Goal: Task Accomplishment & Management: Manage account settings

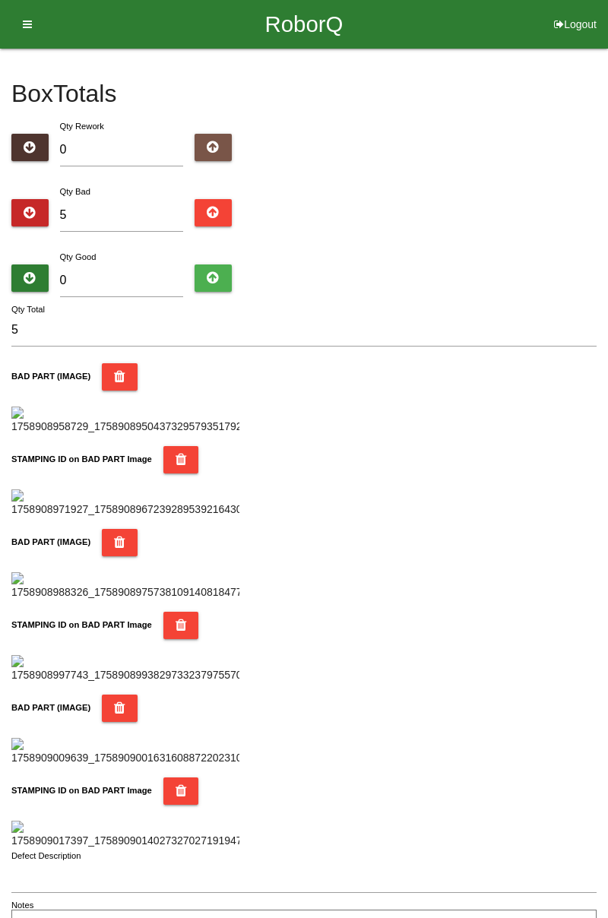
click at [134, 213] on input "5" at bounding box center [122, 215] width 124 height 33
type input "0"
type input "1"
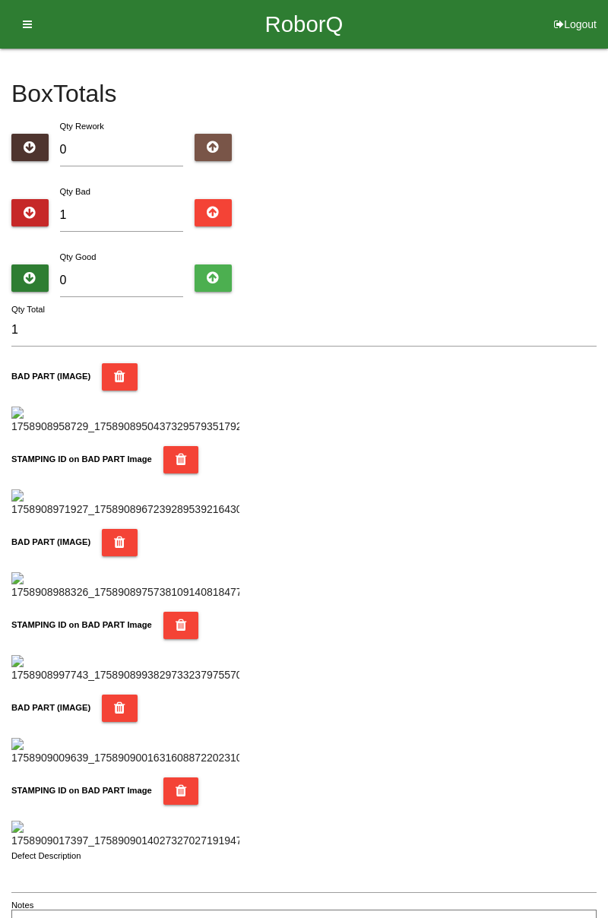
type input "11"
click at [144, 210] on input "11" at bounding box center [122, 215] width 124 height 33
type input "11"
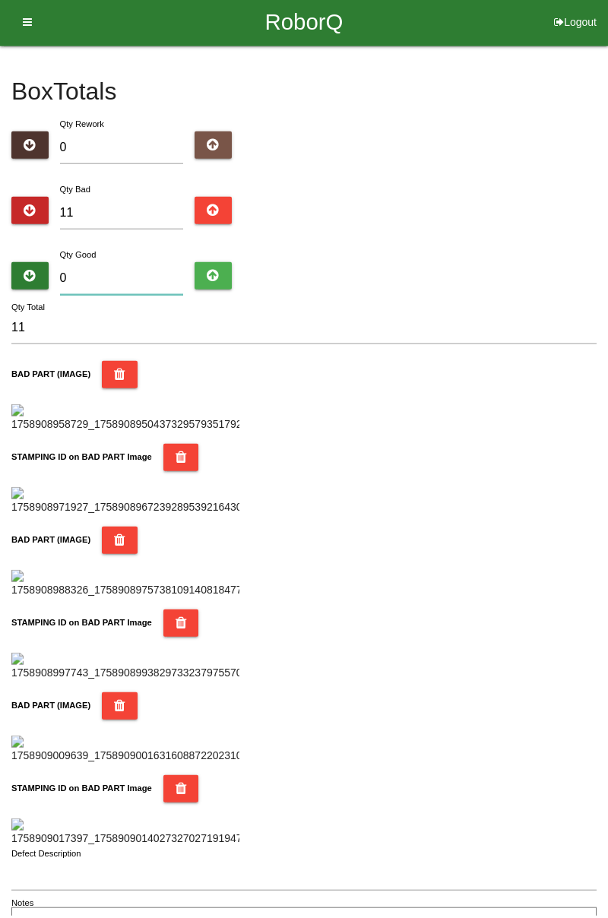
click at [141, 276] on input "0" at bounding box center [122, 280] width 124 height 33
type input "7"
type input "18"
type input "73"
type input "84"
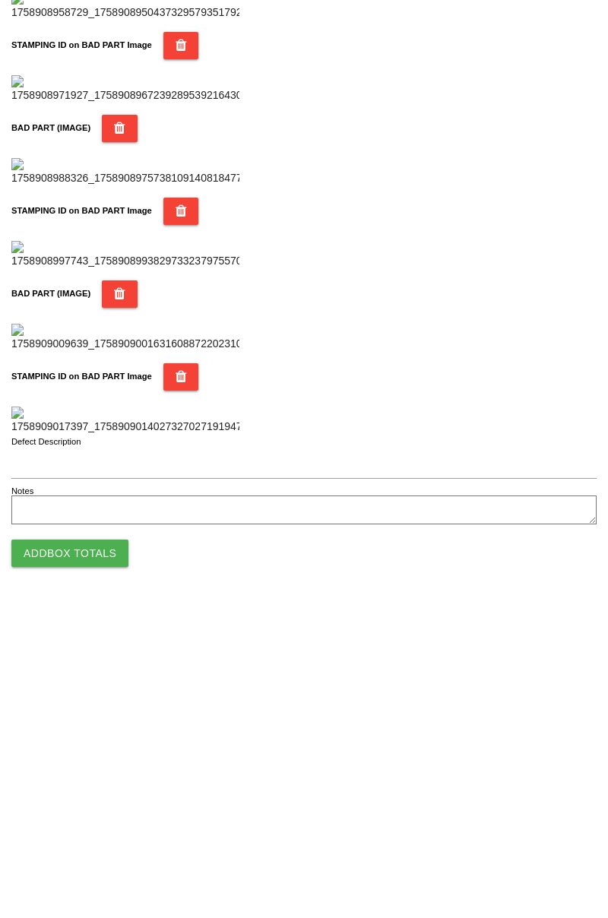
type input "73"
click at [106, 862] on button "Add Box Totals" at bounding box center [69, 866] width 117 height 27
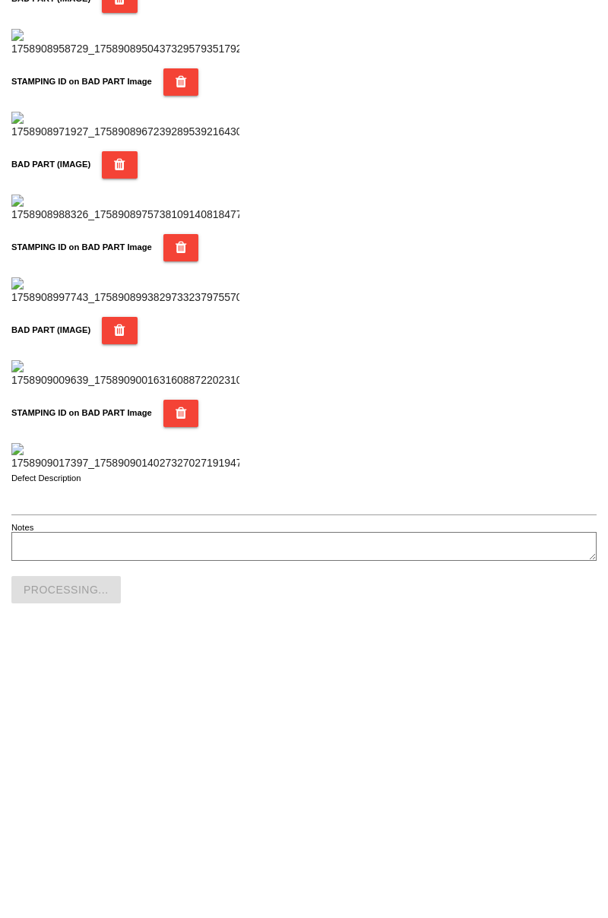
scroll to position [1331, 0]
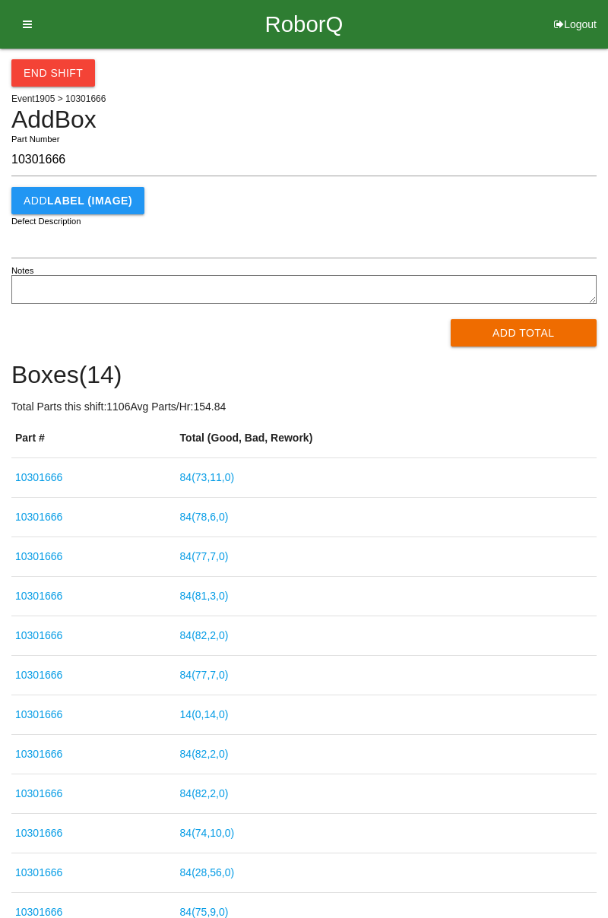
type input "10301666"
click at [518, 336] on button "Add Total" at bounding box center [524, 332] width 147 height 27
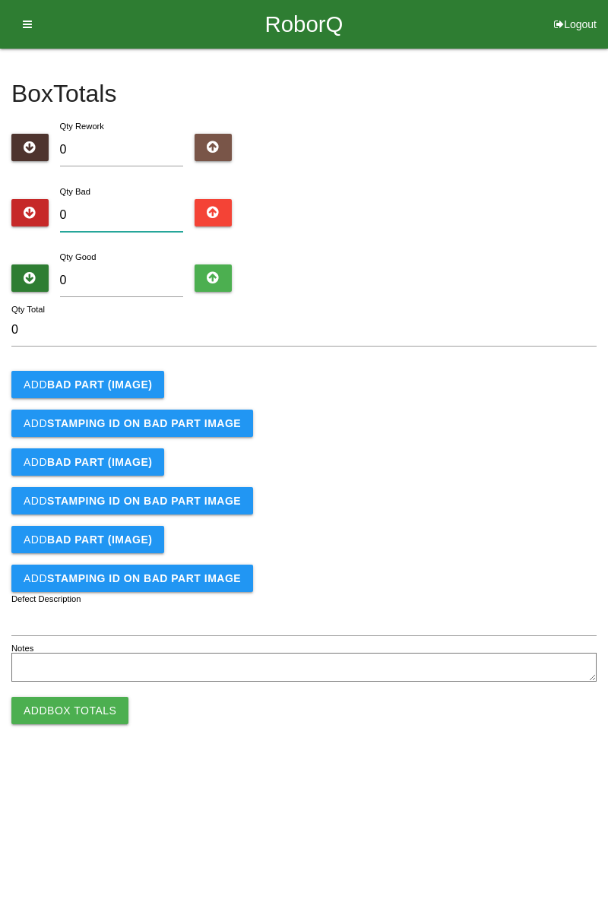
click at [147, 212] on input "0" at bounding box center [122, 215] width 124 height 33
click at [123, 378] on b "BAD PART (IMAGE)" at bounding box center [99, 384] width 105 height 12
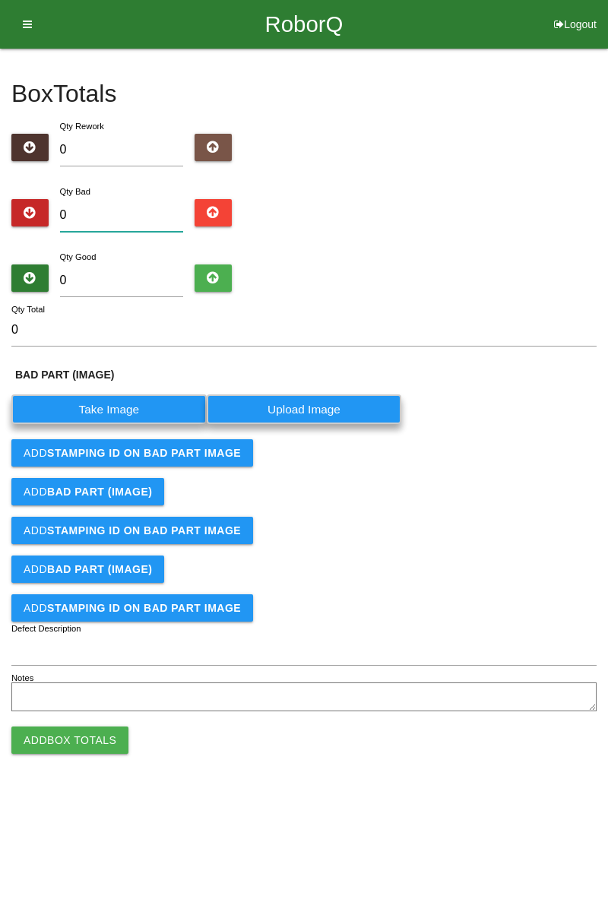
click at [145, 208] on input "0" at bounding box center [122, 215] width 124 height 33
type input "1"
click at [130, 395] on label "Take Image" at bounding box center [108, 409] width 195 height 30
click at [0, 0] on \(IMAGE\) "Take Image" at bounding box center [0, 0] width 0 height 0
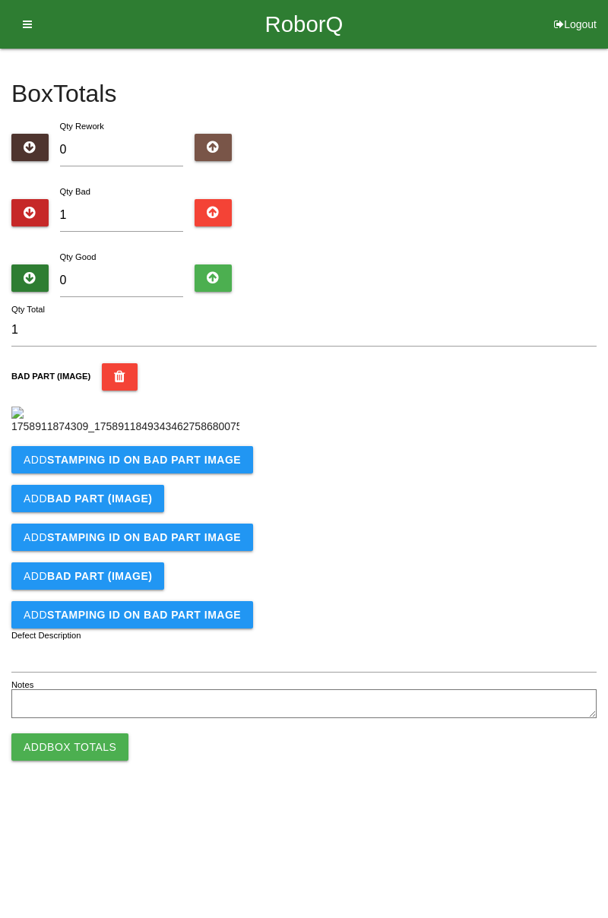
scroll to position [85, 0]
click at [178, 473] on button "Add STAMPING ID on BAD PART Image" at bounding box center [132, 459] width 242 height 27
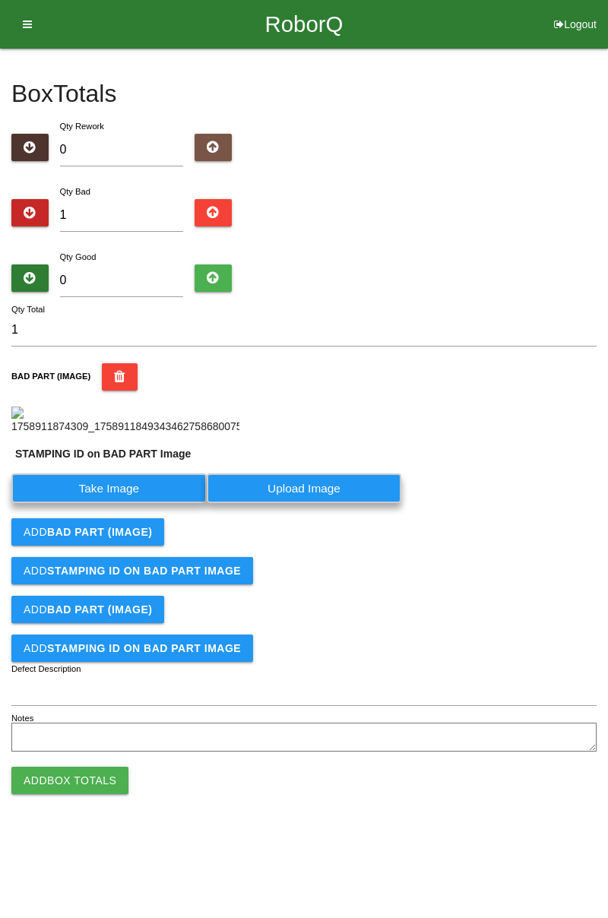
click at [122, 503] on label "Take Image" at bounding box center [108, 488] width 195 height 30
click at [0, 0] on PART "Take Image" at bounding box center [0, 0] width 0 height 0
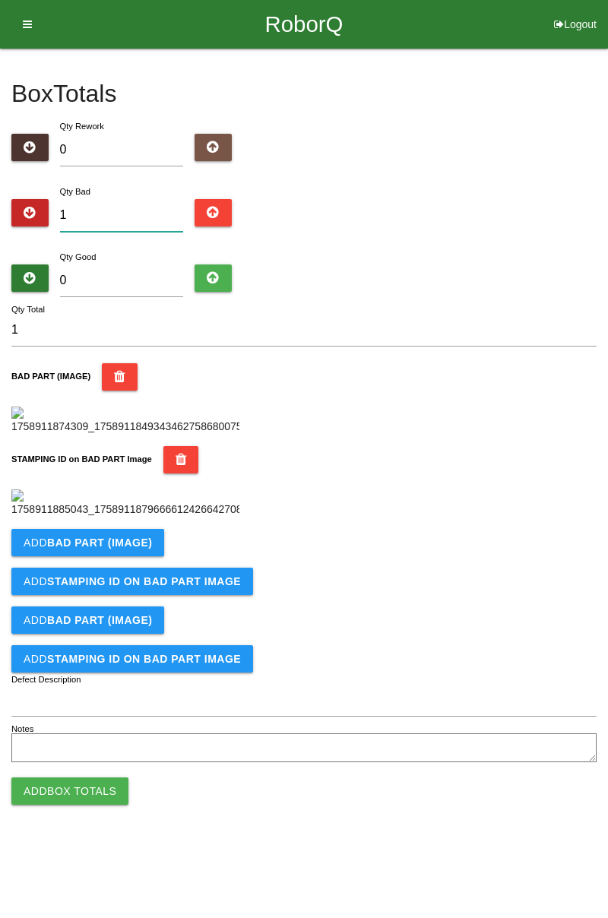
click at [128, 199] on input "1" at bounding box center [122, 215] width 124 height 33
type input "0"
type input "5"
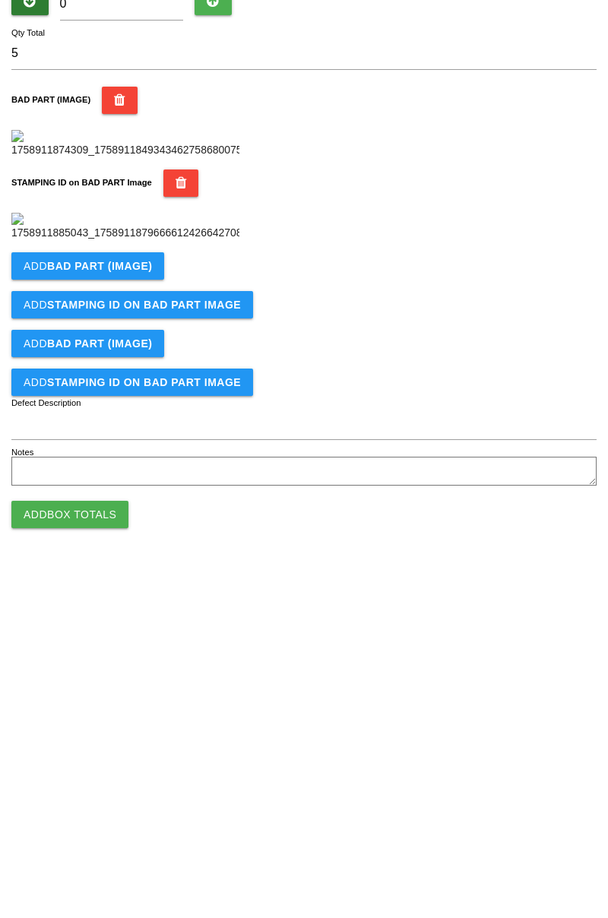
scroll to position [334, 0]
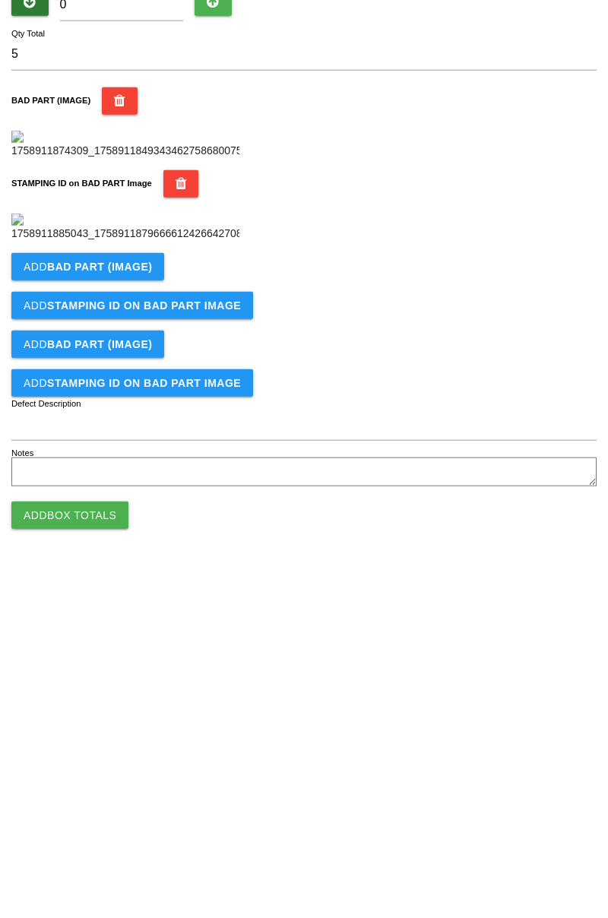
type input "5"
click at [137, 549] on b "BAD PART (IMAGE)" at bounding box center [99, 543] width 105 height 12
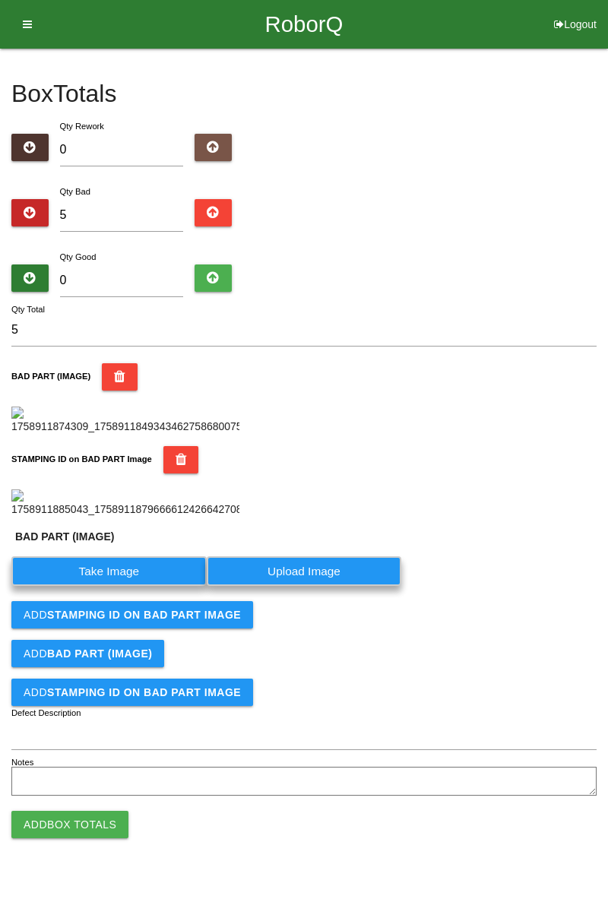
click at [124, 586] on label "Take Image" at bounding box center [108, 571] width 195 height 30
click at [0, 0] on \(IMAGE\) "Take Image" at bounding box center [0, 0] width 0 height 0
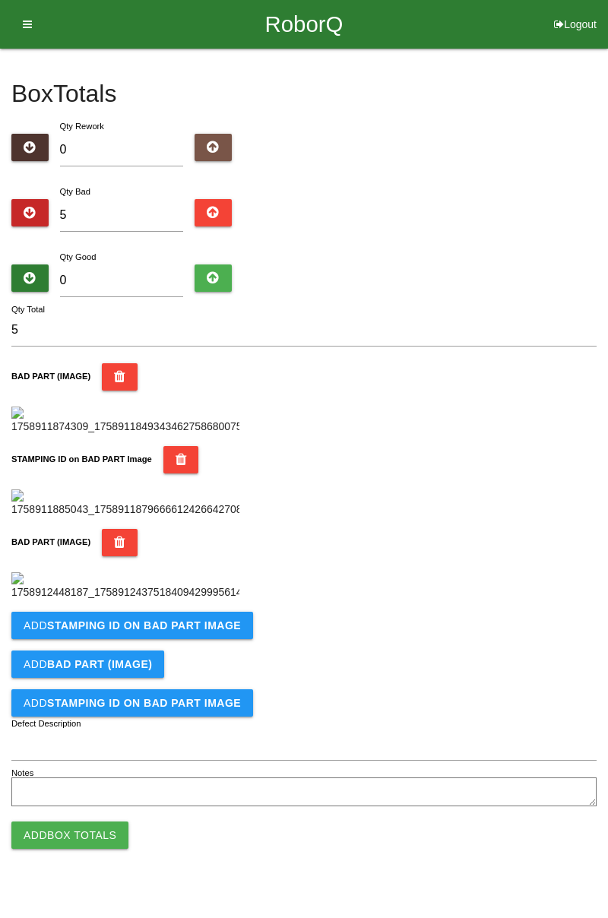
scroll to position [584, 0]
click at [203, 632] on b "STAMPING ID on BAD PART Image" at bounding box center [144, 625] width 194 height 12
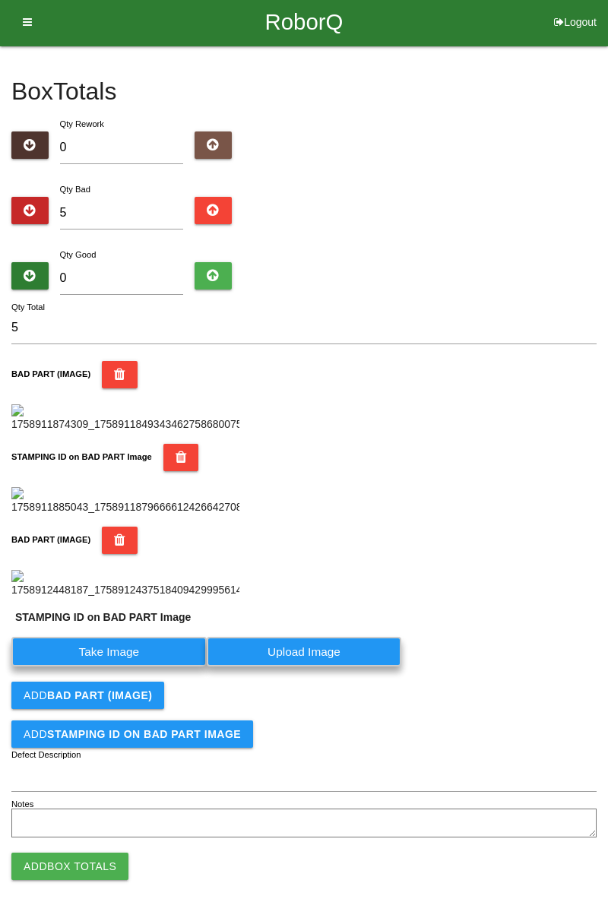
click at [140, 666] on label "Take Image" at bounding box center [108, 652] width 195 height 30
click at [0, 0] on PART "Take Image" at bounding box center [0, 0] width 0 height 0
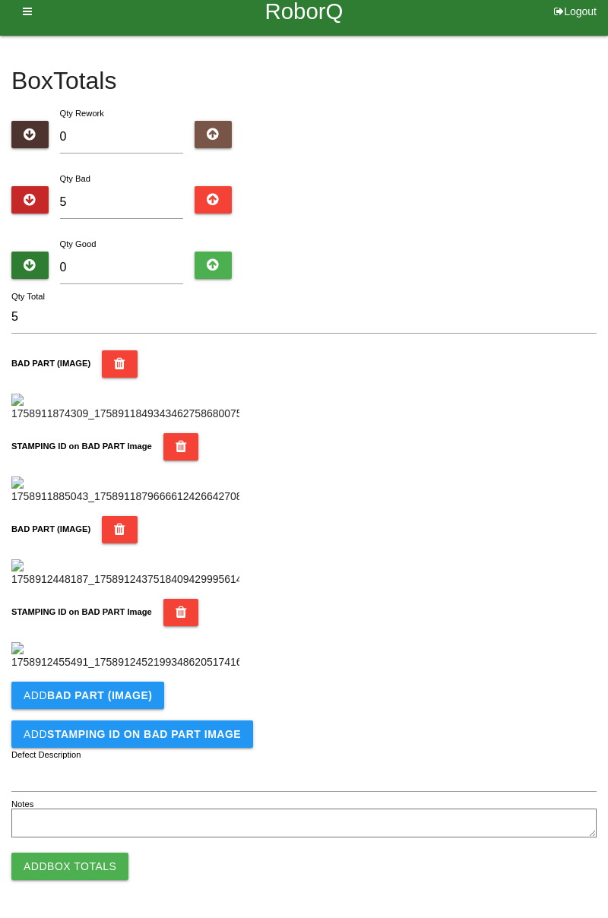
scroll to position [833, 0]
click at [156, 698] on button "Add BAD PART (IMAGE)" at bounding box center [87, 695] width 153 height 27
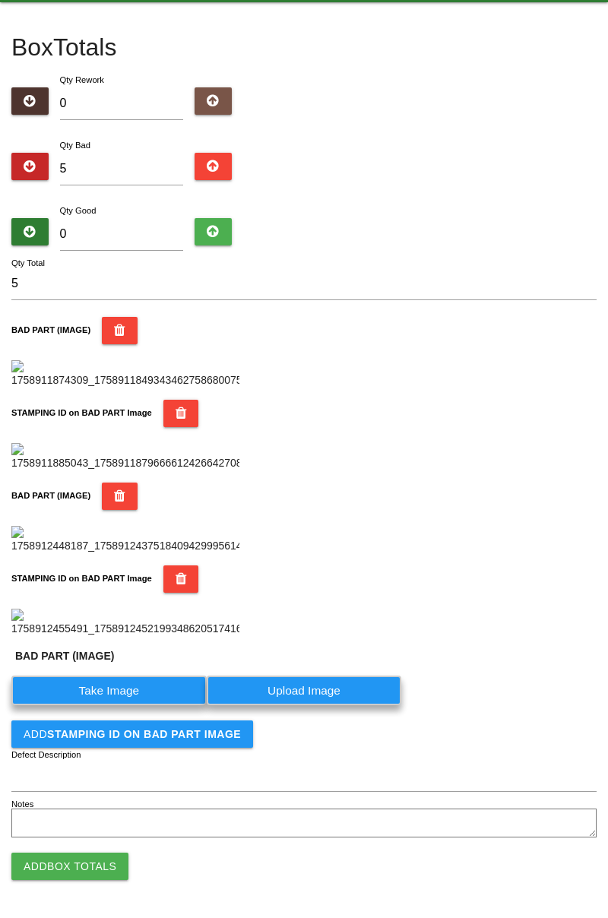
click at [137, 705] on label "Take Image" at bounding box center [108, 691] width 195 height 30
click at [0, 0] on \(IMAGE\) "Take Image" at bounding box center [0, 0] width 0 height 0
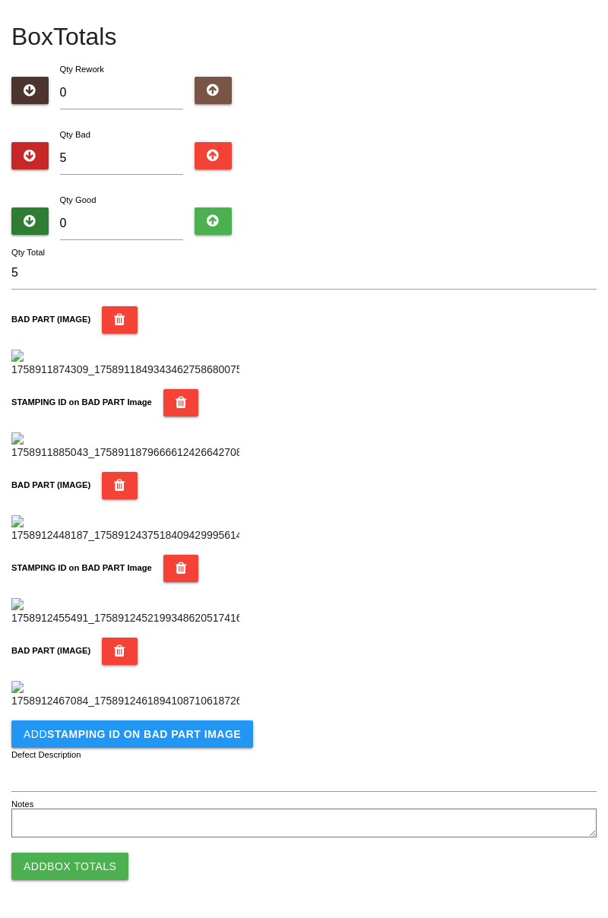
scroll to position [1082, 0]
click at [189, 738] on b "STAMPING ID on BAD PART Image" at bounding box center [144, 734] width 194 height 12
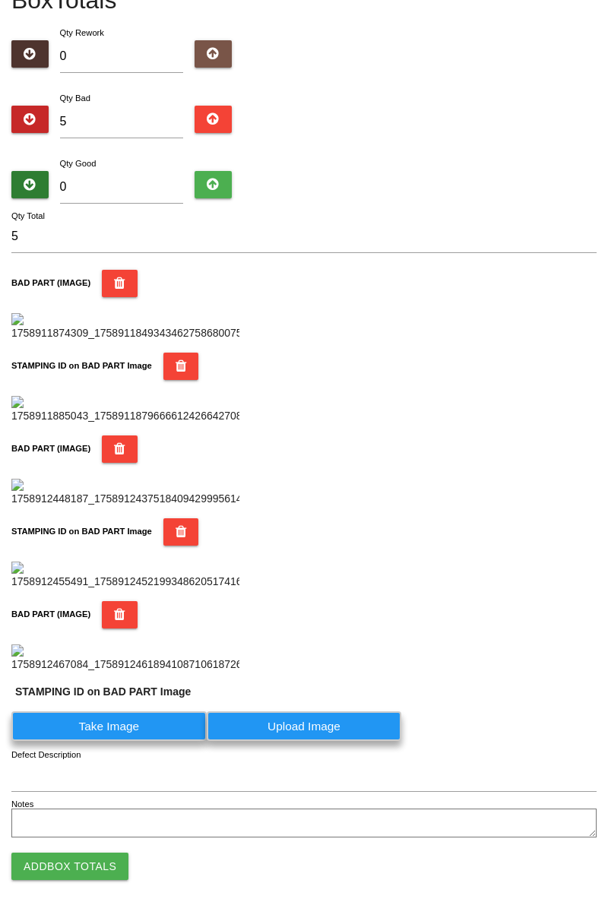
click at [133, 741] on label "Take Image" at bounding box center [108, 726] width 195 height 30
click at [0, 0] on PART "Take Image" at bounding box center [0, 0] width 0 height 0
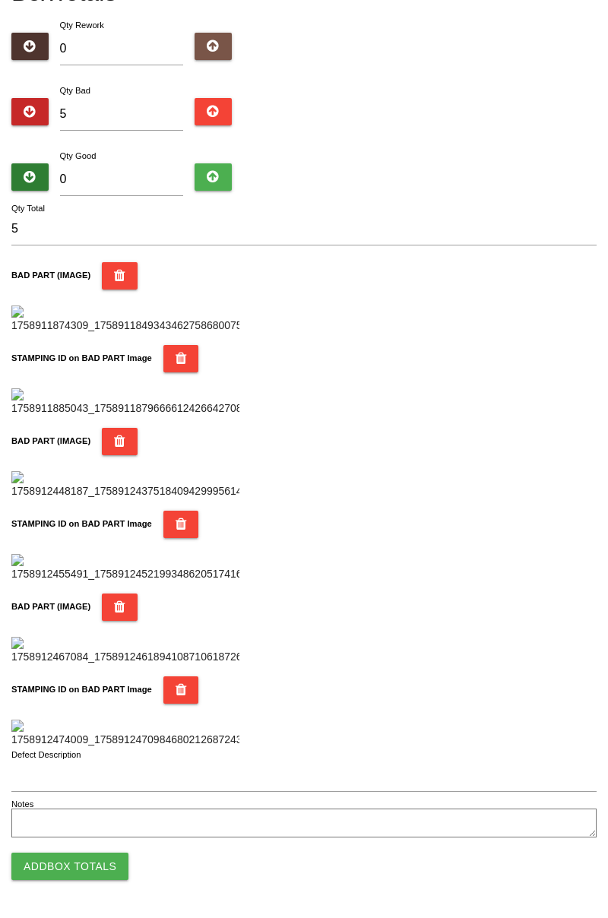
scroll to position [0, 0]
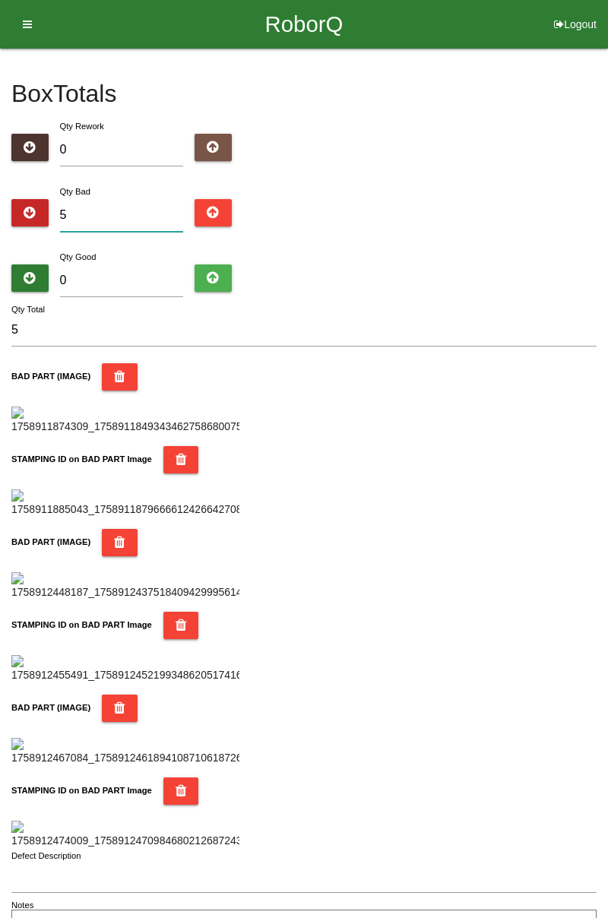
click at [172, 214] on input "5" at bounding box center [122, 215] width 124 height 33
click at [138, 277] on input "0" at bounding box center [122, 280] width 124 height 33
type input "7"
type input "12"
type input "79"
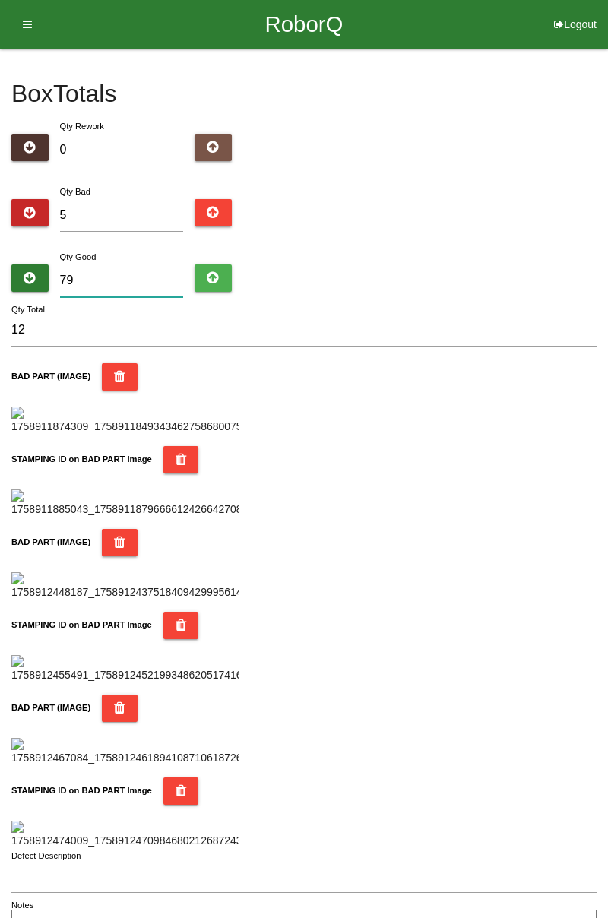
type input "84"
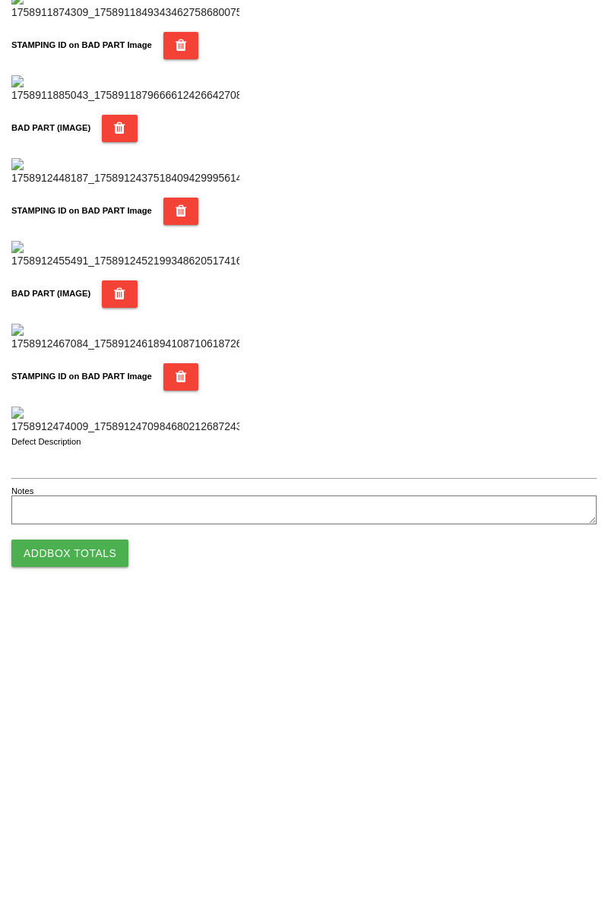
type input "79"
click at [93, 853] on button "Add Box Totals" at bounding box center [69, 866] width 117 height 27
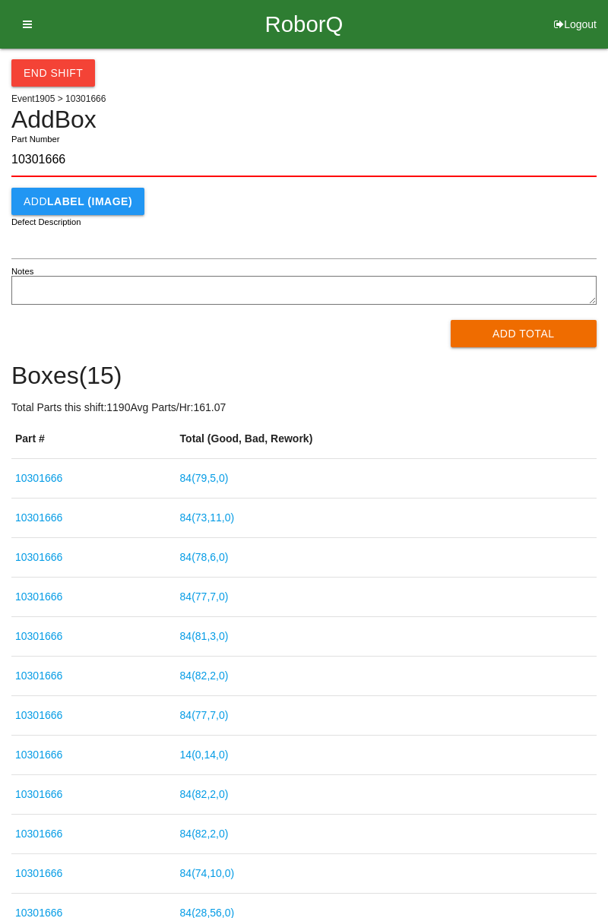
type input "10301666"
click at [541, 328] on button "Add Total" at bounding box center [524, 333] width 147 height 27
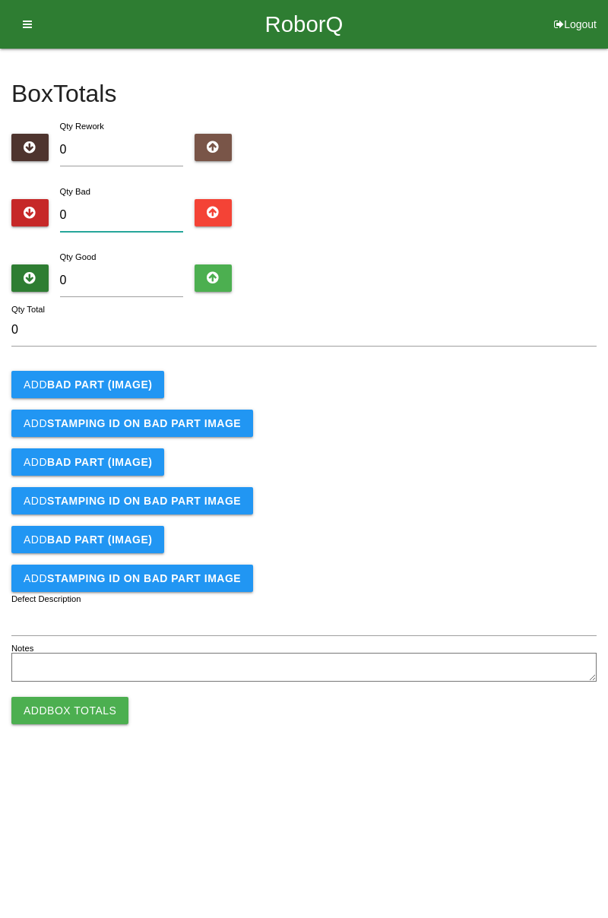
click at [128, 211] on input "0" at bounding box center [122, 215] width 124 height 33
type input "3"
click at [137, 378] on b "BAD PART (IMAGE)" at bounding box center [99, 384] width 105 height 12
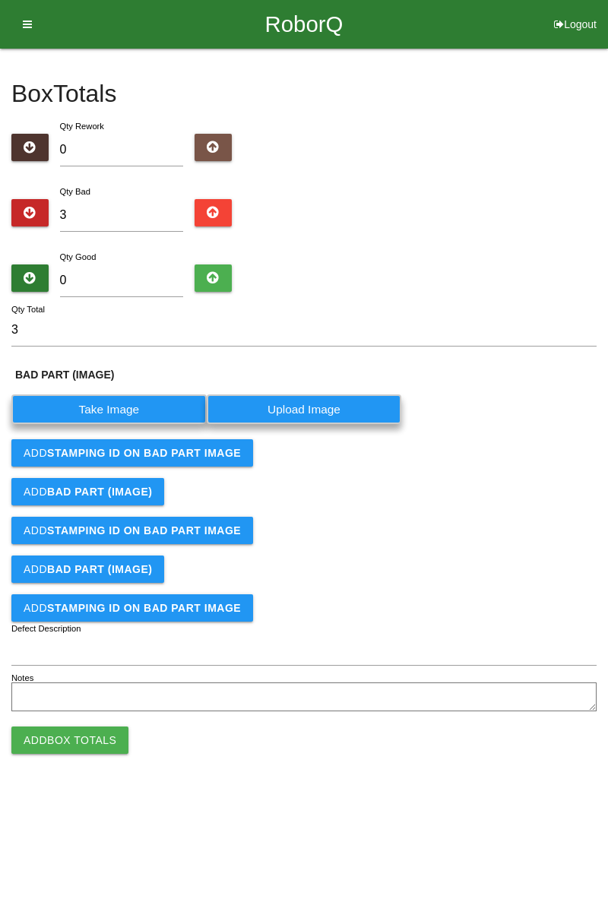
click at [128, 407] on label "Take Image" at bounding box center [108, 409] width 195 height 30
click at [0, 0] on \(IMAGE\) "Take Image" at bounding box center [0, 0] width 0 height 0
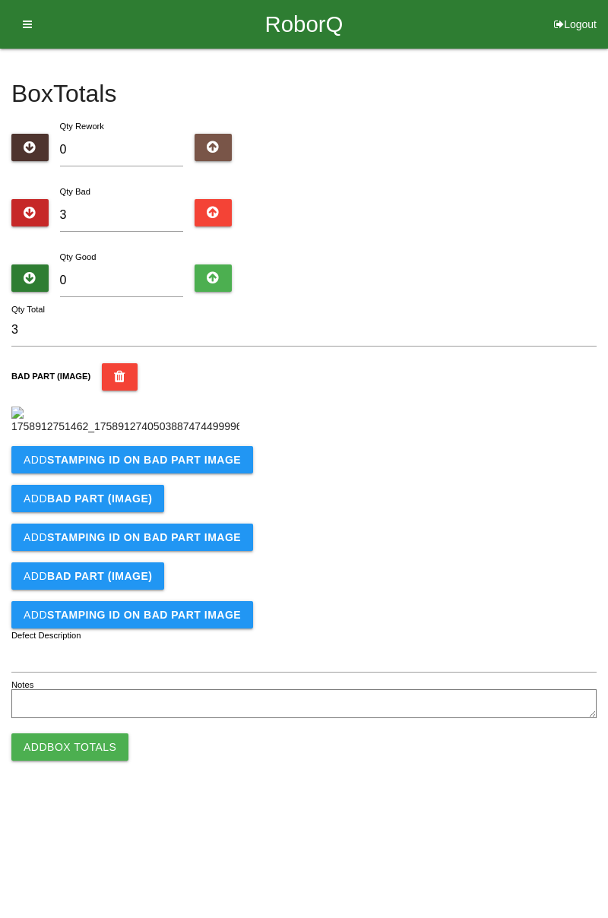
click at [182, 466] on b "STAMPING ID on BAD PART Image" at bounding box center [144, 460] width 194 height 12
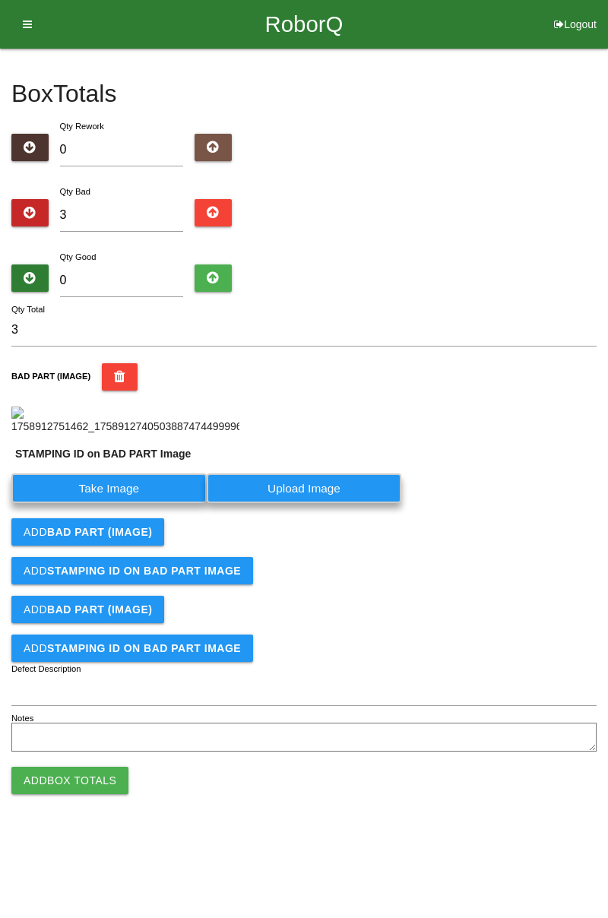
click at [127, 503] on label "Take Image" at bounding box center [108, 488] width 195 height 30
click at [0, 0] on PART "Take Image" at bounding box center [0, 0] width 0 height 0
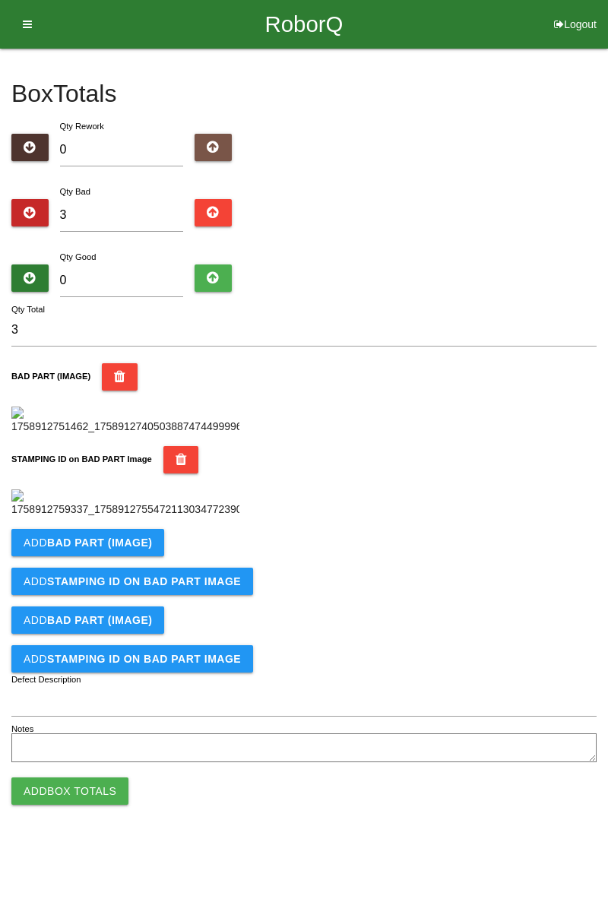
scroll to position [334, 0]
click at [141, 549] on b "BAD PART (IMAGE)" at bounding box center [99, 543] width 105 height 12
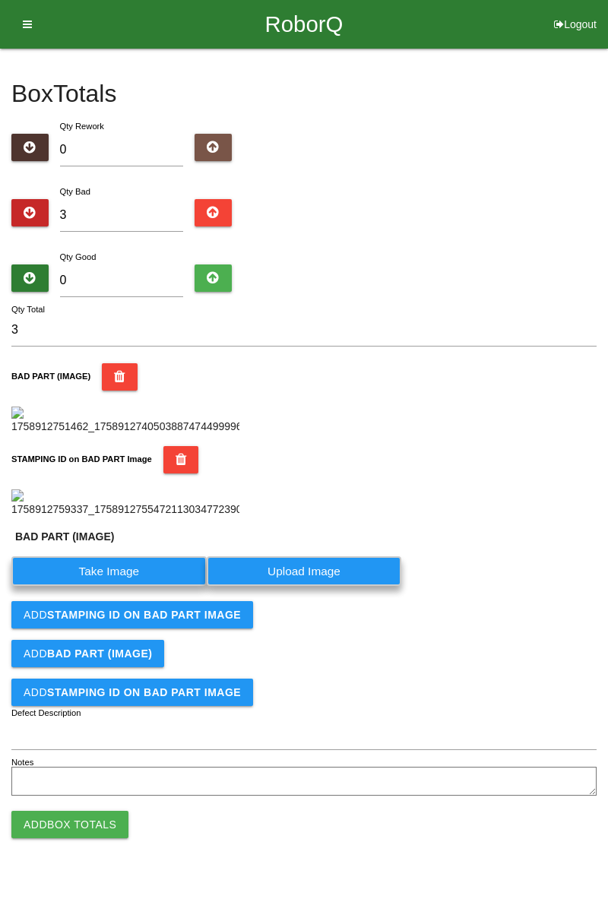
click at [122, 586] on label "Take Image" at bounding box center [108, 571] width 195 height 30
click at [0, 0] on \(IMAGE\) "Take Image" at bounding box center [0, 0] width 0 height 0
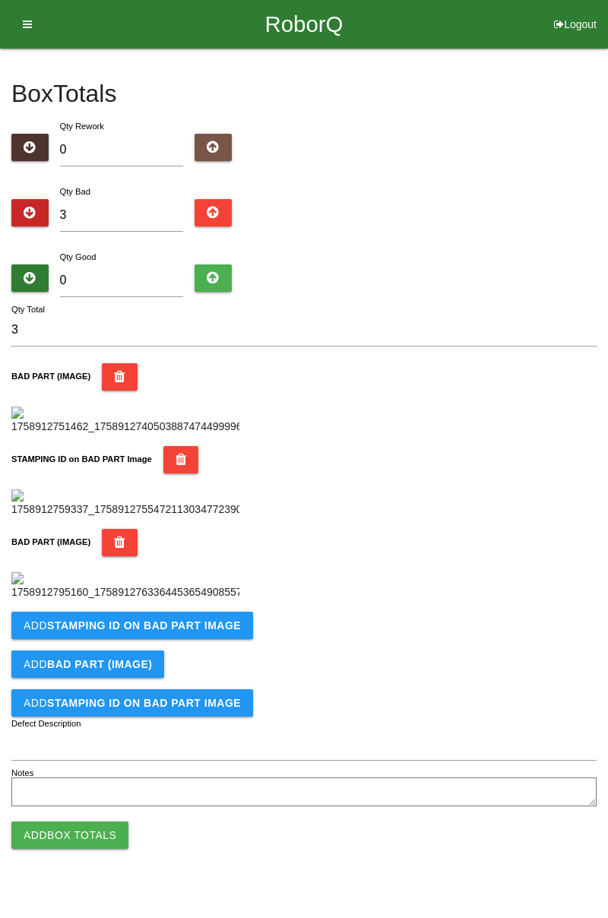
scroll to position [584, 0]
click at [213, 632] on b "STAMPING ID on BAD PART Image" at bounding box center [144, 625] width 194 height 12
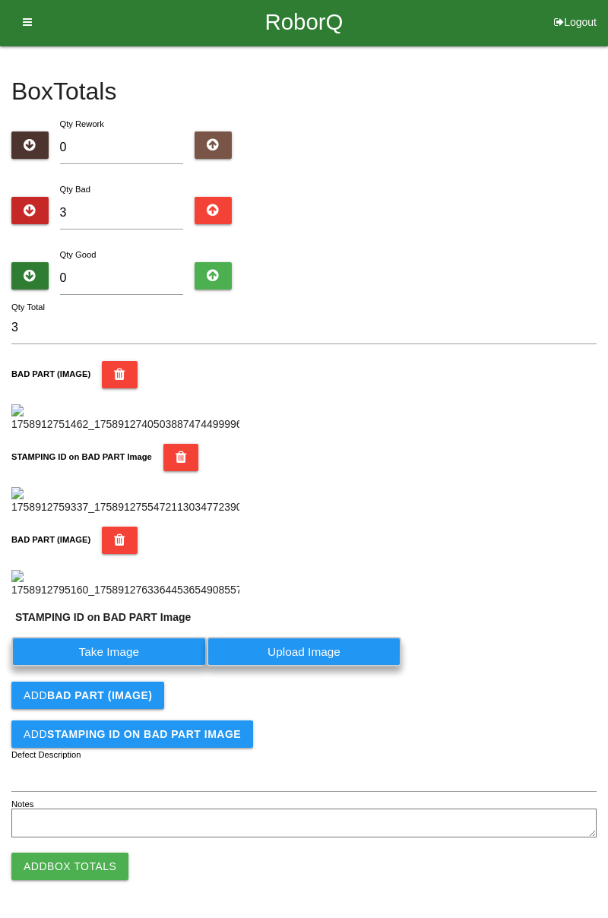
click at [135, 666] on label "Take Image" at bounding box center [108, 652] width 195 height 30
click at [0, 0] on PART "Take Image" at bounding box center [0, 0] width 0 height 0
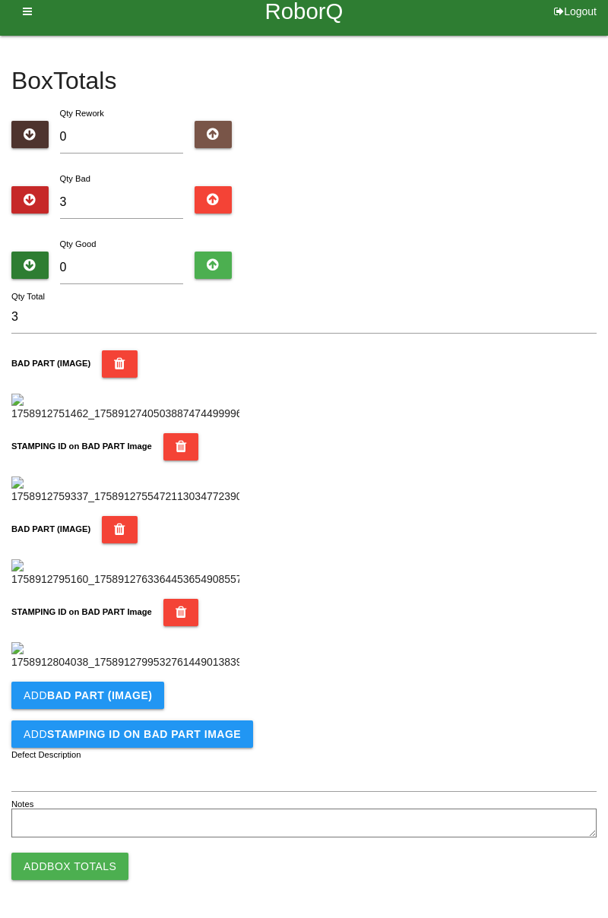
scroll to position [833, 0]
click at [152, 698] on button "Add BAD PART (IMAGE)" at bounding box center [87, 695] width 153 height 27
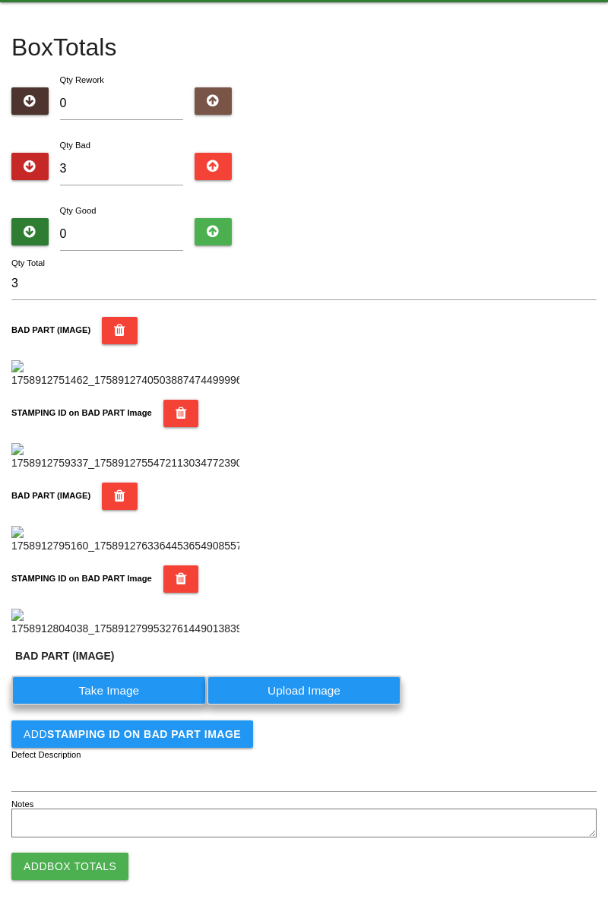
click at [132, 705] on label "Take Image" at bounding box center [108, 691] width 195 height 30
click at [0, 0] on \(IMAGE\) "Take Image" at bounding box center [0, 0] width 0 height 0
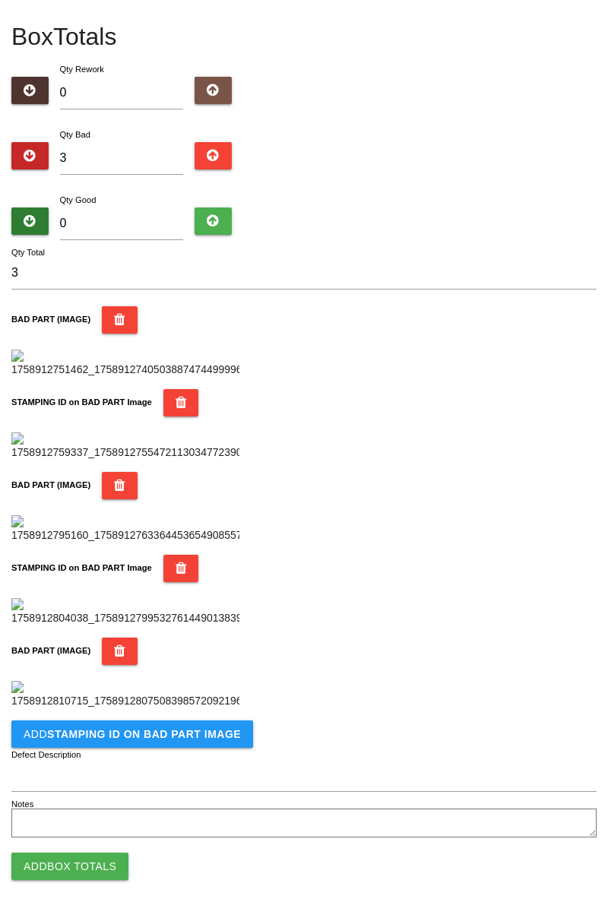
scroll to position [1082, 0]
click at [209, 737] on b "STAMPING ID on BAD PART Image" at bounding box center [144, 734] width 194 height 12
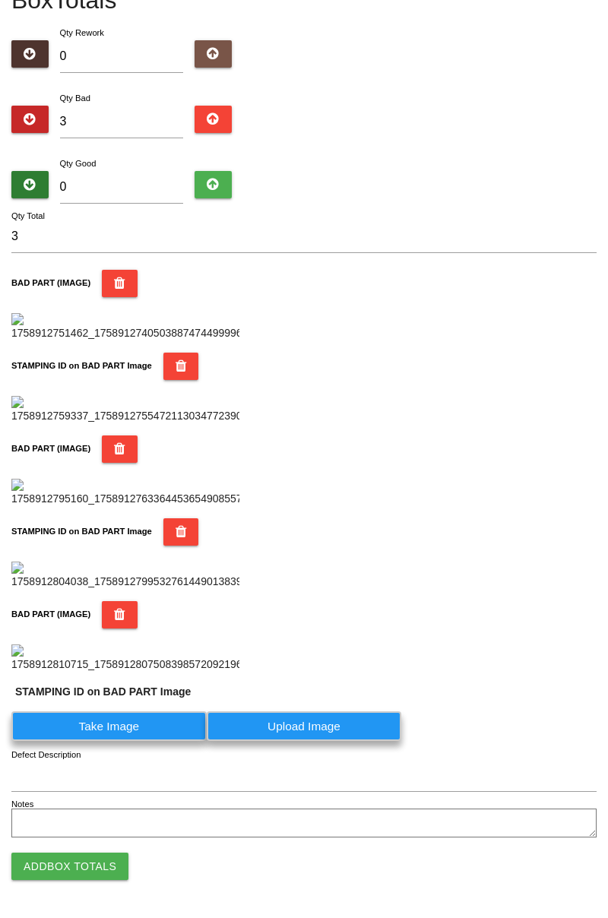
click at [154, 741] on label "Take Image" at bounding box center [108, 726] width 195 height 30
click at [0, 0] on PART "Take Image" at bounding box center [0, 0] width 0 height 0
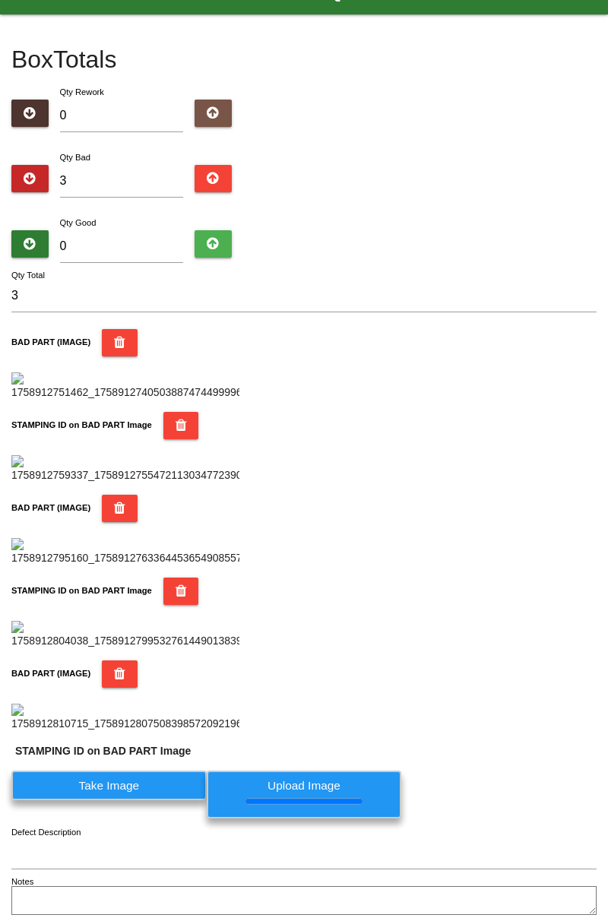
scroll to position [0, 0]
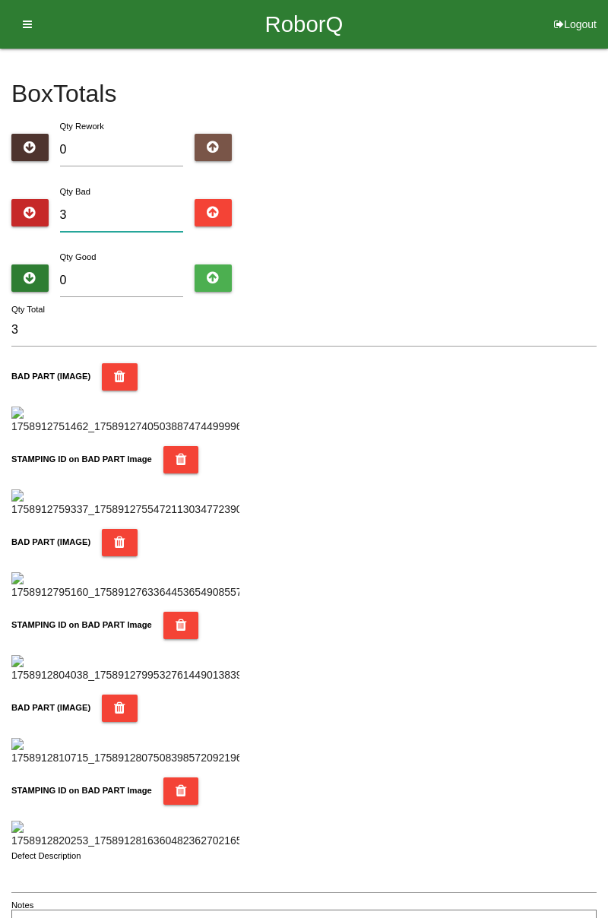
click at [119, 213] on input "3" at bounding box center [122, 215] width 124 height 33
click at [129, 209] on input "3" at bounding box center [122, 215] width 124 height 33
type input "0"
type input "7"
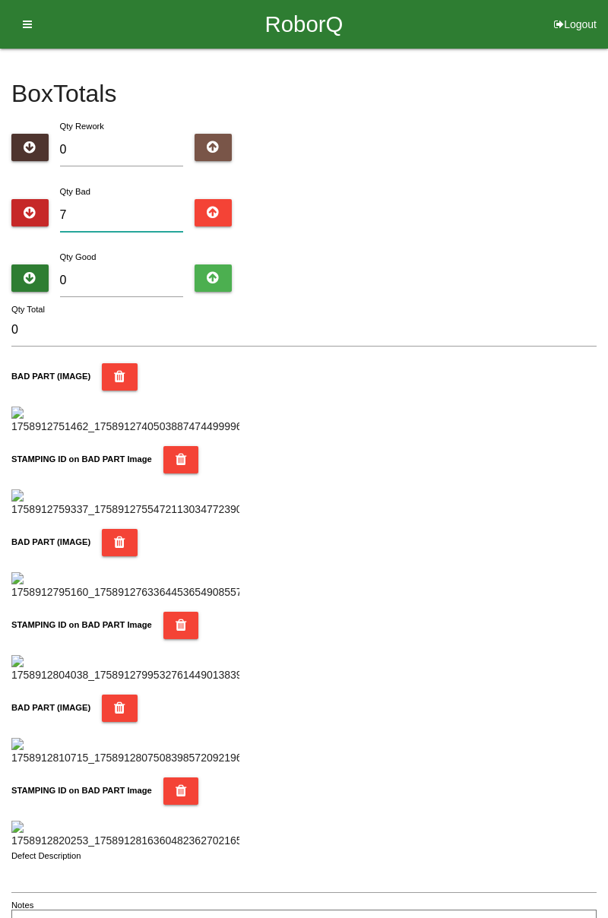
type input "7"
click at [130, 199] on input "7" at bounding box center [122, 215] width 124 height 33
type input "0"
type input "1"
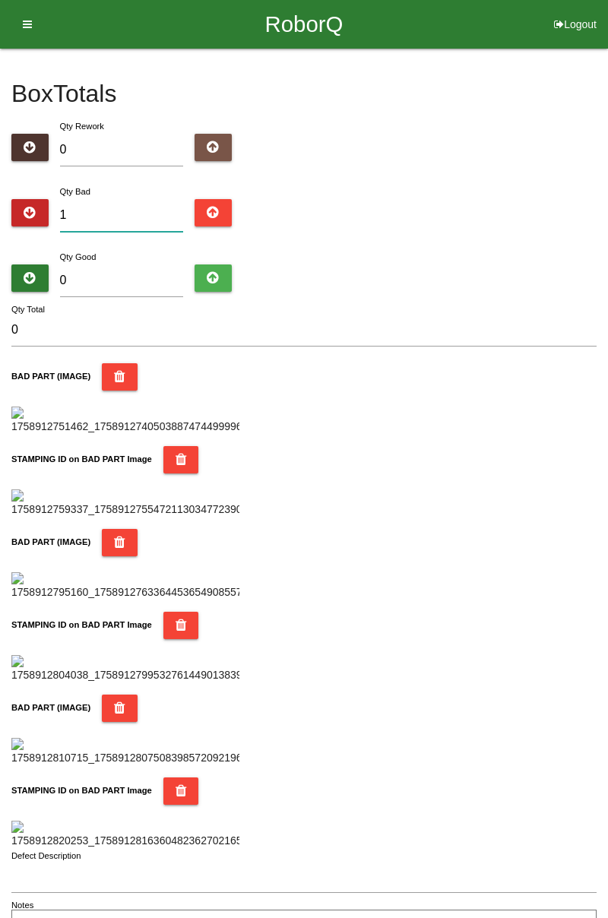
type input "1"
type input "10"
click at [138, 213] on input "10" at bounding box center [122, 215] width 124 height 33
type input "1"
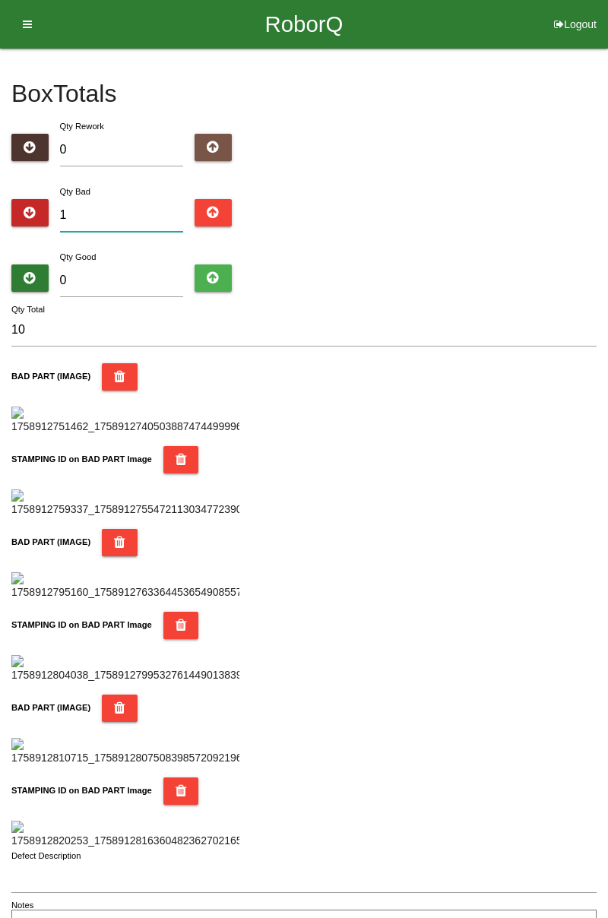
type input "1"
type input "13"
click at [135, 284] on input "0" at bounding box center [122, 280] width 124 height 33
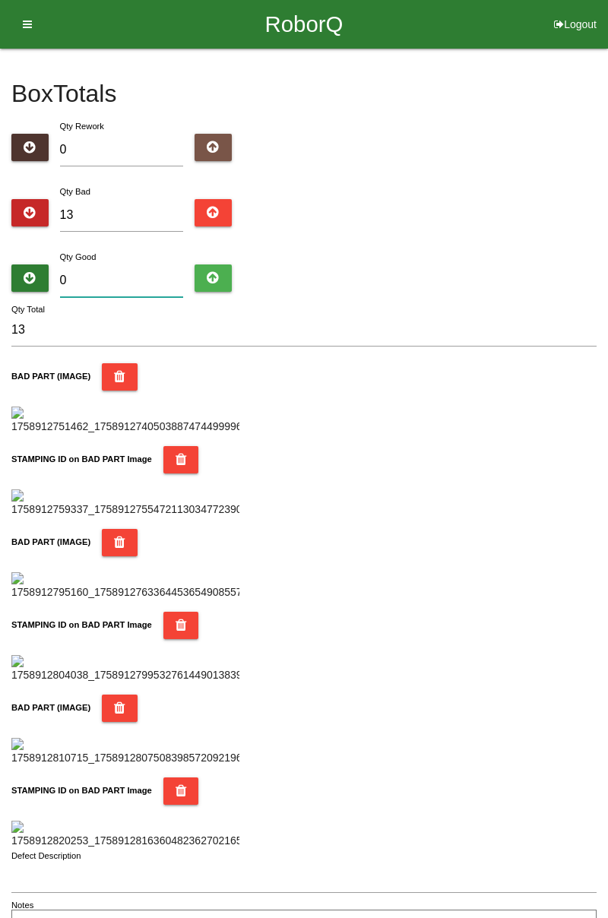
type input "7"
type input "20"
type input "71"
type input "84"
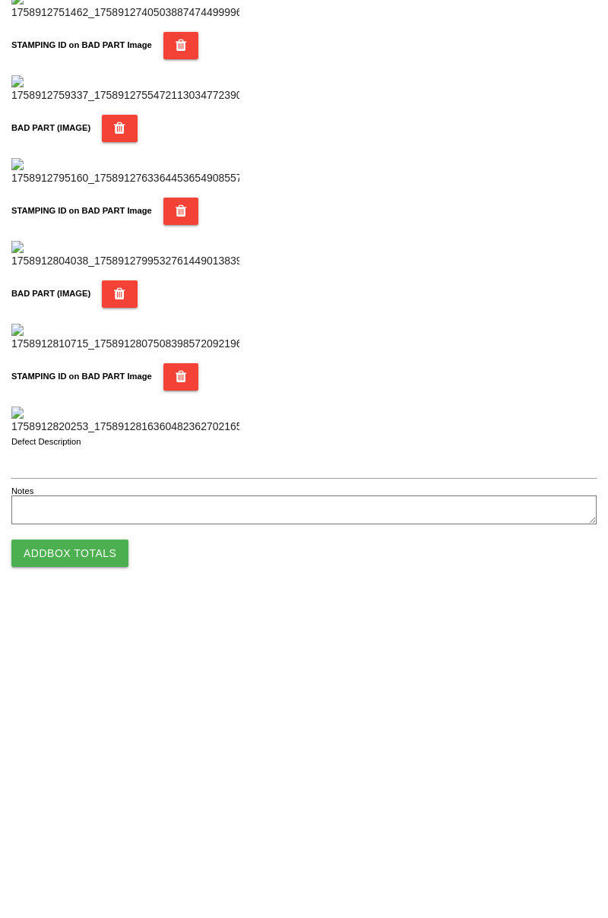
type input "71"
click at [105, 866] on button "Add Box Totals" at bounding box center [69, 866] width 117 height 27
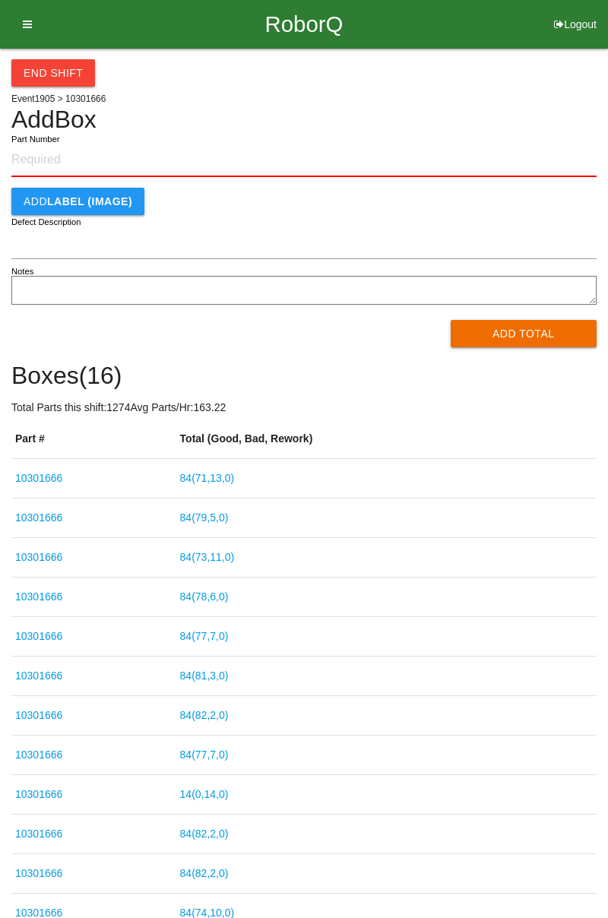
click at [55, 75] on button "End Shift" at bounding box center [53, 72] width 84 height 27
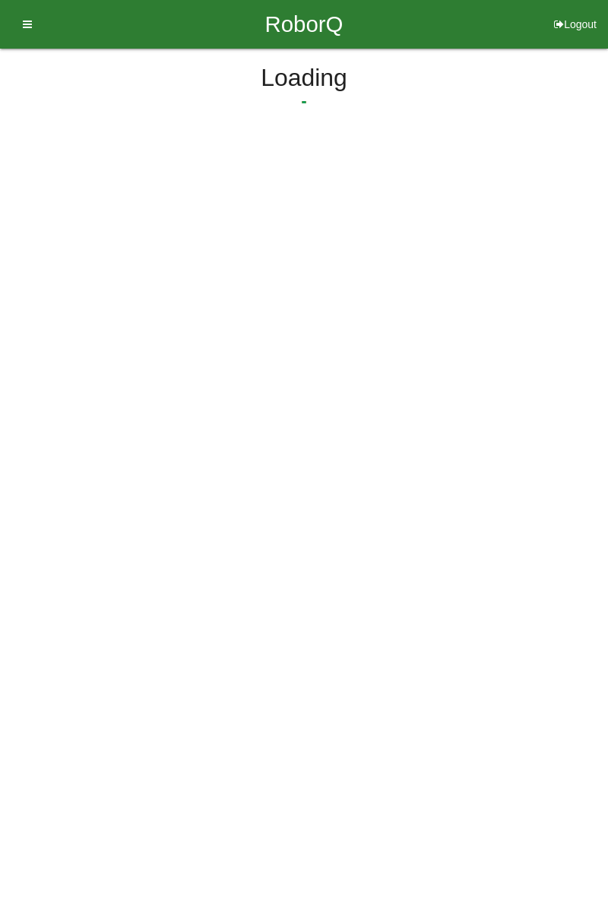
select select "3"
select select "32"
select select "2"
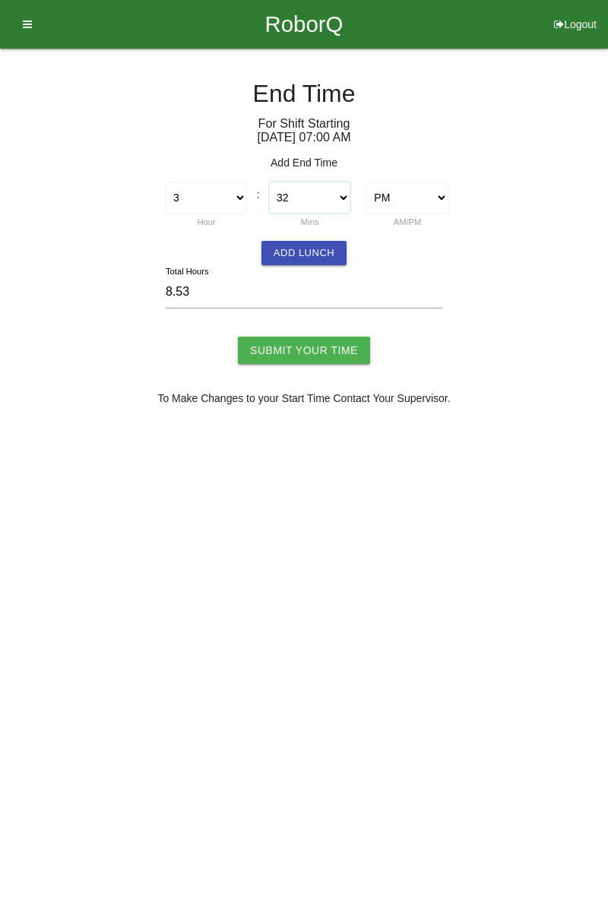
click at [348, 199] on select "00 01 02 03 04 05 06 07 08 09 10 11 12 13 14 15 16 17 18 19 20 21 22 23 24 25 2…" at bounding box center [309, 198] width 81 height 32
select select "30"
click at [269, 182] on select "00 01 02 03 04 05 06 07 08 09 10 11 12 13 14 15 16 17 18 19 20 21 22 23 24 25 2…" at bounding box center [309, 198] width 81 height 32
type input "8.50"
click at [320, 248] on button "Add Lunch" at bounding box center [303, 253] width 85 height 24
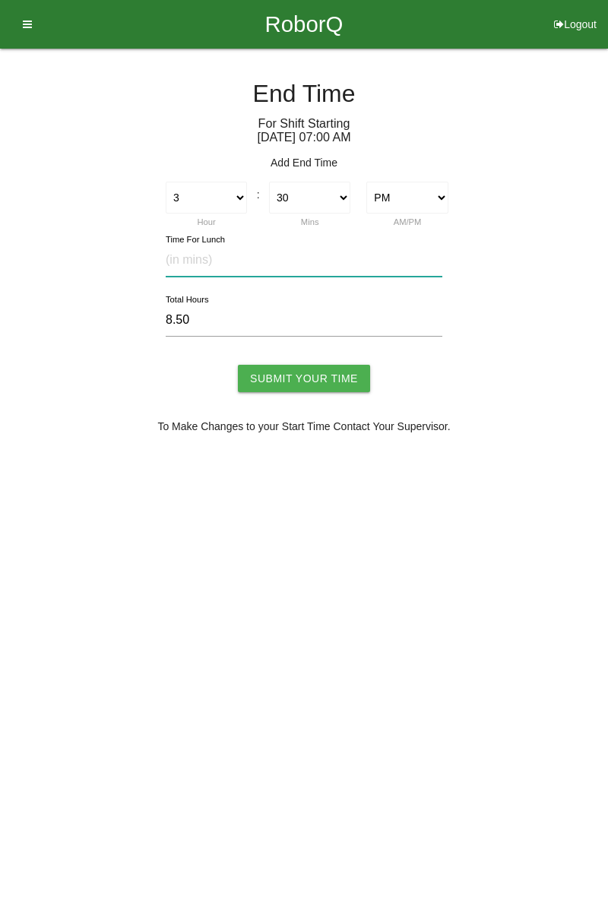
click at [213, 264] on input "text" at bounding box center [304, 260] width 277 height 33
type input "30"
type input "8.00"
click at [322, 377] on input "Submit Your Time" at bounding box center [304, 378] width 132 height 27
type input "Processing..."
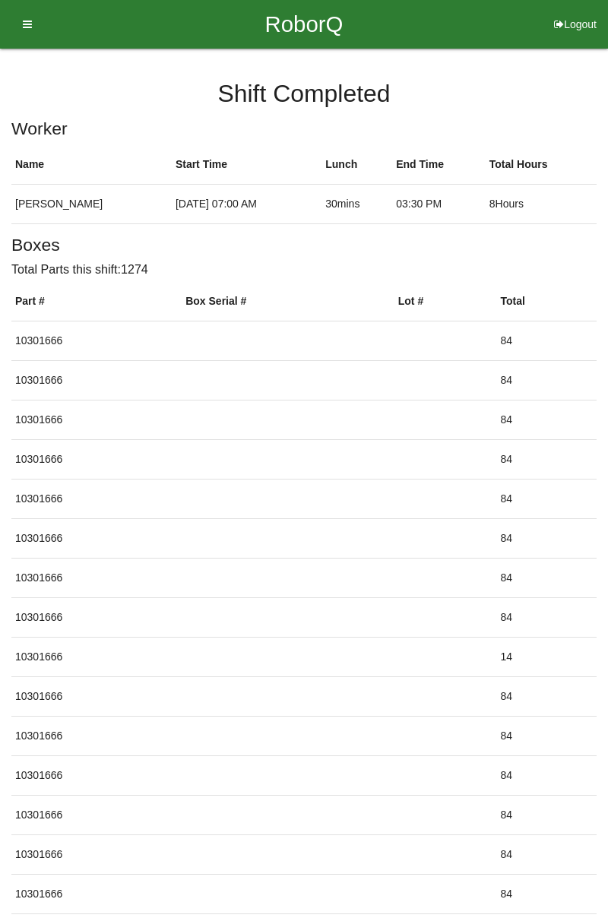
click at [577, 11] on button "Logout" at bounding box center [575, 5] width 65 height 11
select select "Worker"
